Goal: Task Accomplishment & Management: Use online tool/utility

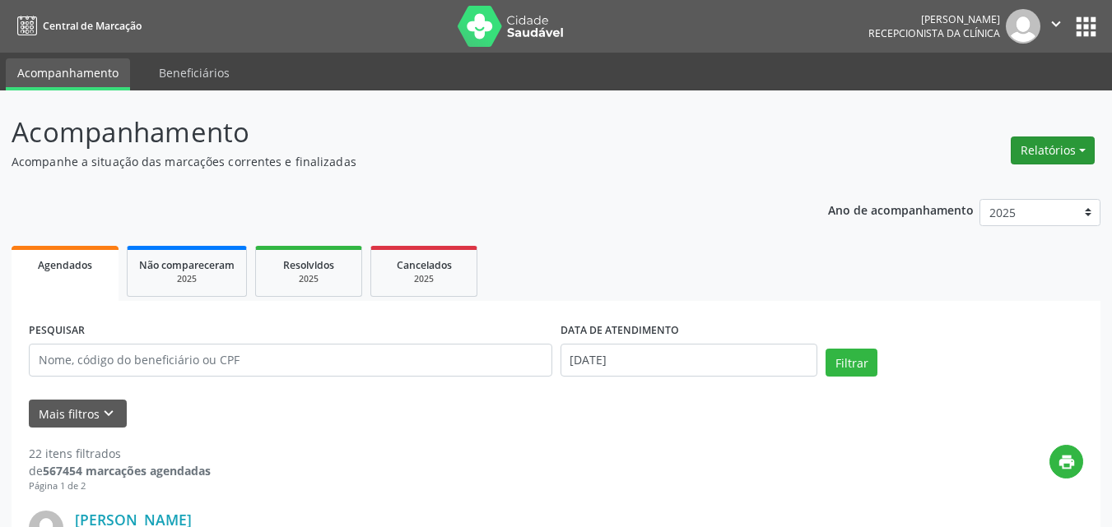
click at [1058, 156] on button "Relatórios" at bounding box center [1052, 151] width 84 height 28
click at [968, 179] on link "Agendamentos" at bounding box center [1006, 185] width 177 height 23
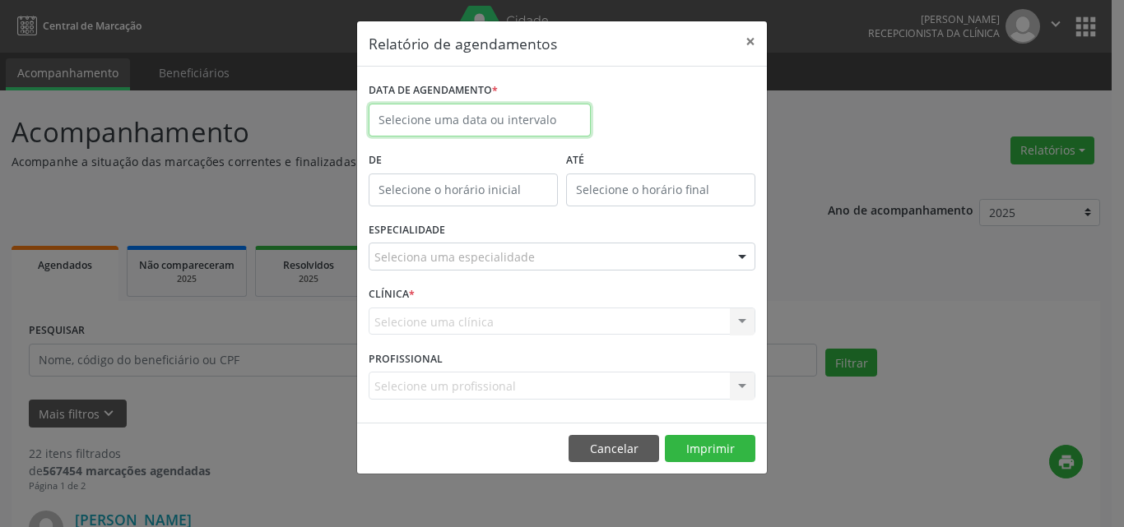
click at [526, 121] on input "text" at bounding box center [480, 120] width 222 height 33
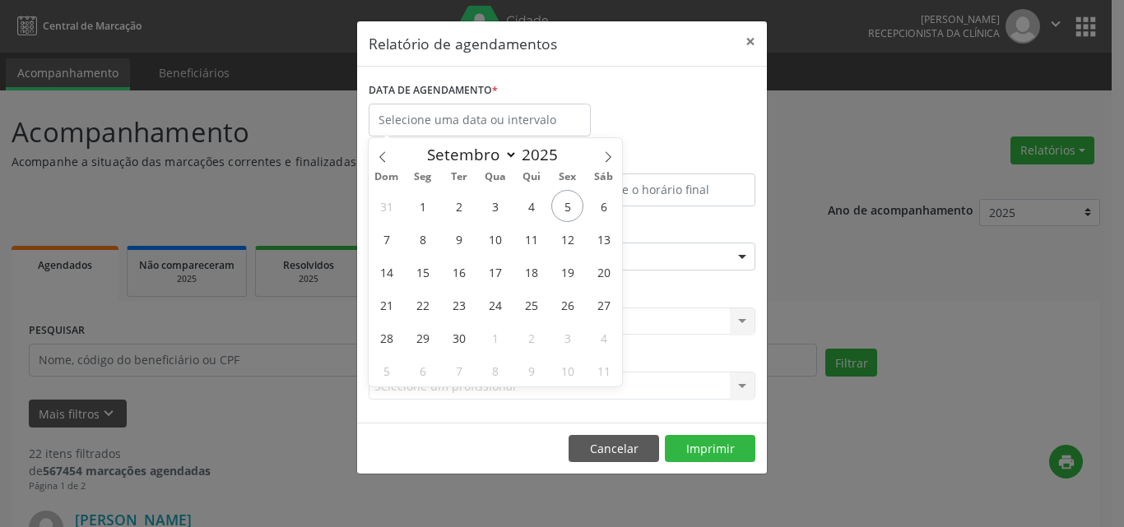
drag, startPoint x: 564, startPoint y: 244, endPoint x: 658, endPoint y: 233, distance: 95.3
click at [568, 244] on span "12" at bounding box center [567, 239] width 32 height 32
type input "[DATE]"
click at [607, 232] on span "13" at bounding box center [604, 239] width 32 height 32
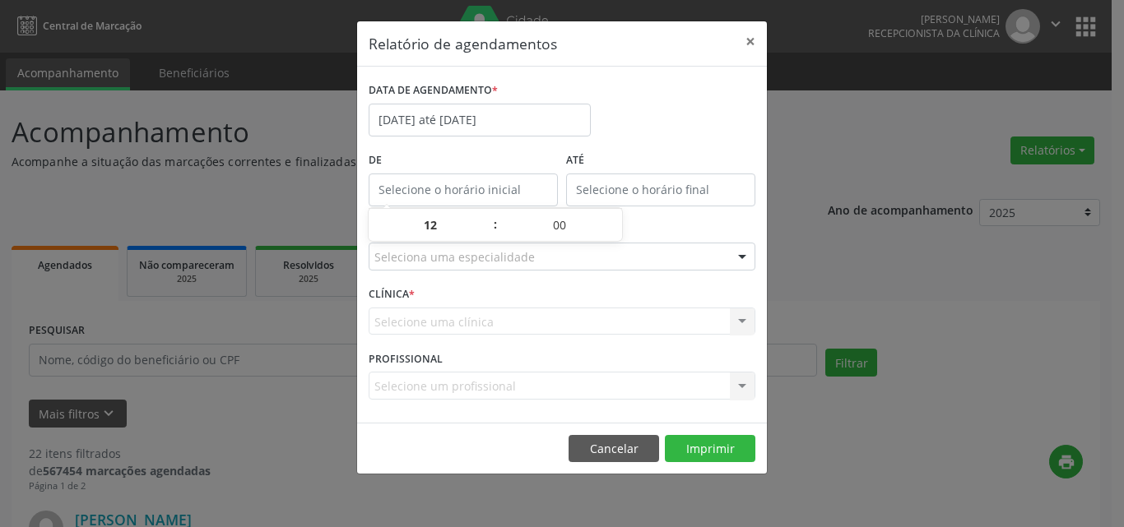
type input "12:00"
click at [453, 190] on input "12:00" at bounding box center [463, 190] width 189 height 33
click at [505, 267] on div "Seleciona uma especialidade" at bounding box center [562, 257] width 387 height 28
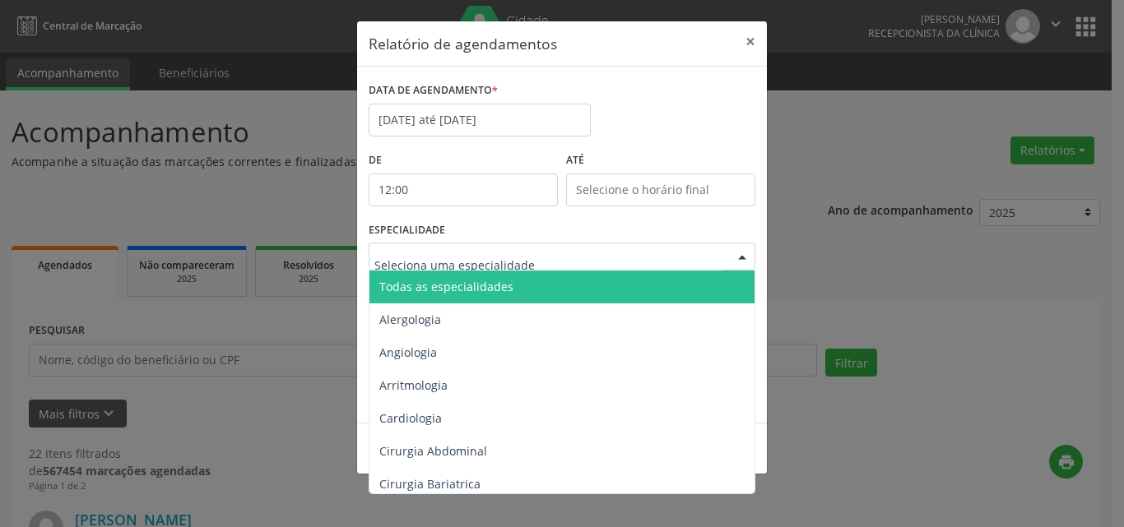
click at [505, 286] on span "Todas as especialidades" at bounding box center [446, 287] width 134 height 16
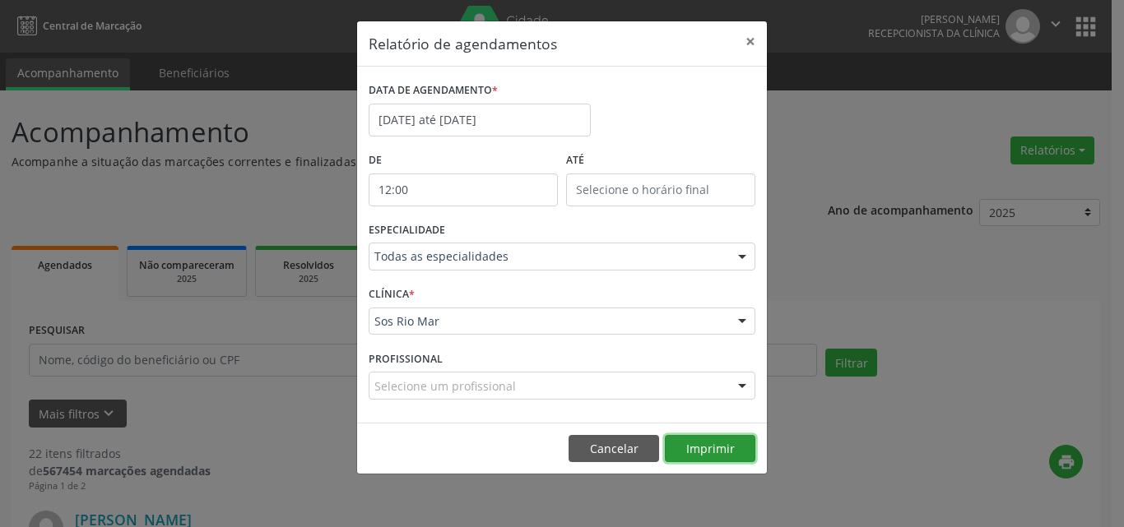
click at [727, 450] on button "Imprimir" at bounding box center [710, 449] width 91 height 28
click at [718, 452] on button "Imprimir" at bounding box center [710, 449] width 91 height 28
